Goal: Task Accomplishment & Management: Manage account settings

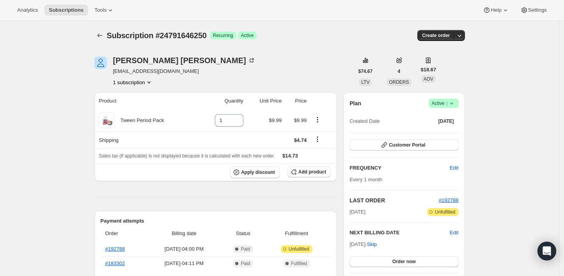
click at [456, 104] on icon at bounding box center [452, 103] width 8 height 8
click at [436, 130] on span "Cancel subscription" at bounding box center [446, 132] width 44 height 6
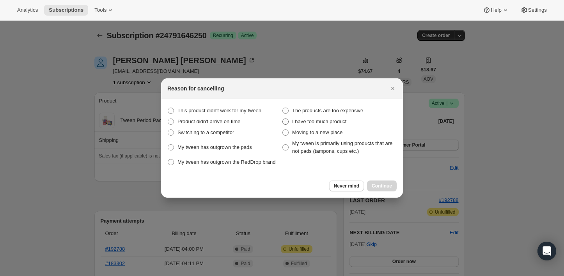
click at [290, 120] on label "I have too much product" at bounding box center [339, 121] width 115 height 11
click at [283, 119] on product "I have too much product" at bounding box center [282, 119] width 0 height 0
radio product "true"
click at [370, 176] on div "Never mind Continue" at bounding box center [282, 186] width 242 height 24
click at [372, 180] on div "Never mind Continue" at bounding box center [282, 186] width 242 height 24
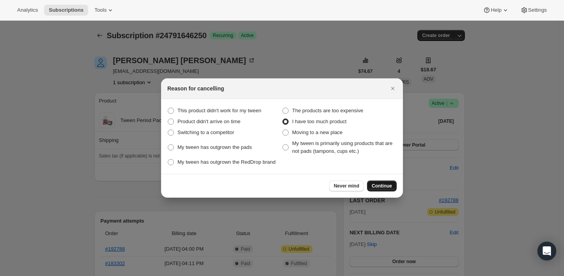
click at [372, 181] on button "Continue" at bounding box center [382, 186] width 30 height 11
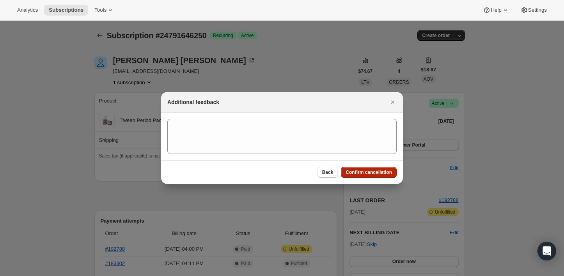
click at [371, 173] on span "Confirm cancellation" at bounding box center [369, 172] width 46 height 6
